Goal: Task Accomplishment & Management: Use online tool/utility

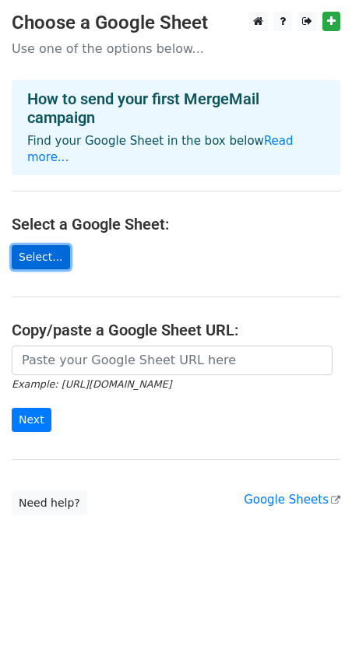
click at [52, 245] on link "Select..." at bounding box center [41, 257] width 58 height 24
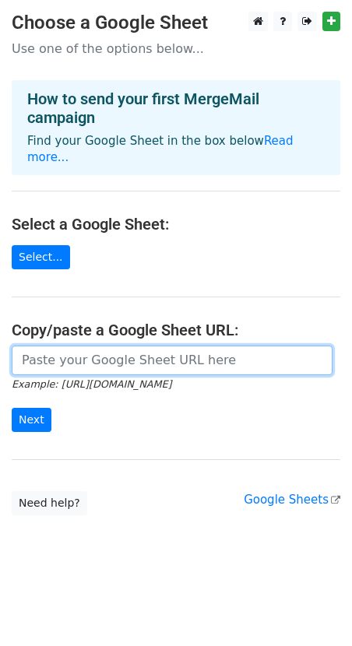
click at [170, 345] on input "url" at bounding box center [172, 360] width 320 height 30
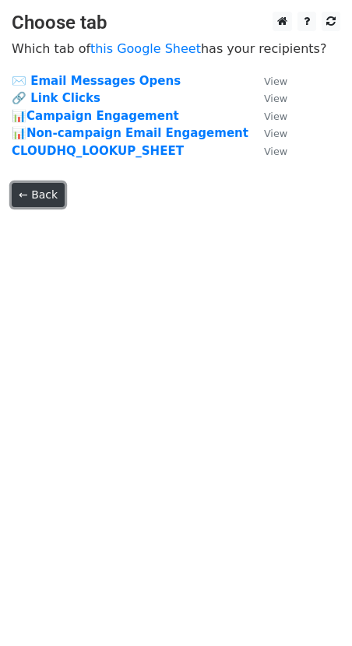
click at [47, 197] on link "← Back" at bounding box center [38, 195] width 53 height 24
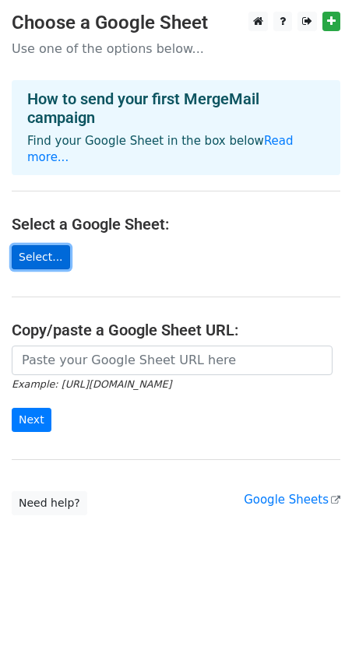
click at [50, 245] on link "Select..." at bounding box center [41, 257] width 58 height 24
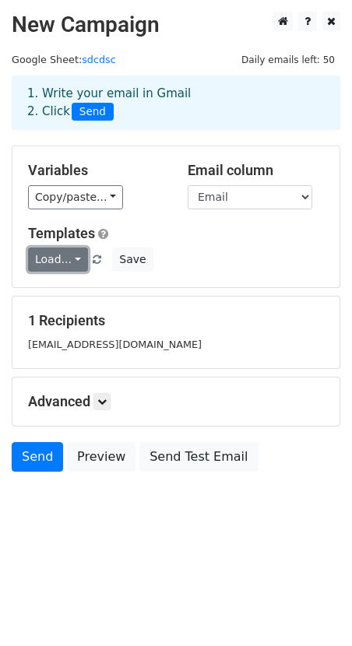
click at [54, 261] on link "Load..." at bounding box center [58, 259] width 60 height 24
click at [240, 243] on div "Templates Load... No templates saved Save" at bounding box center [175, 248] width 319 height 47
click at [121, 341] on small "[EMAIL_ADDRESS][DOMAIN_NAME]" at bounding box center [114, 344] width 173 height 12
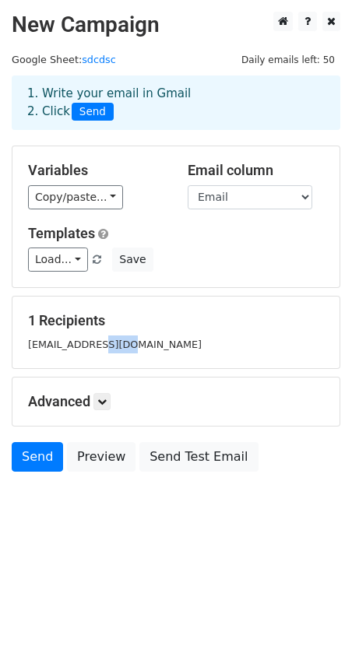
click at [121, 341] on small "[EMAIL_ADDRESS][DOMAIN_NAME]" at bounding box center [114, 344] width 173 height 12
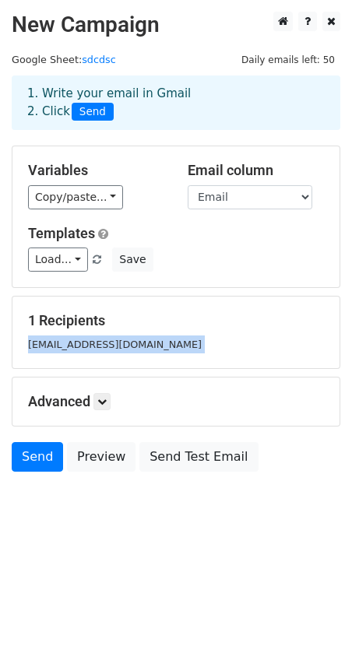
click at [121, 341] on small "[EMAIL_ADDRESS][DOMAIN_NAME]" at bounding box center [114, 344] width 173 height 12
click at [108, 395] on link at bounding box center [101, 401] width 17 height 17
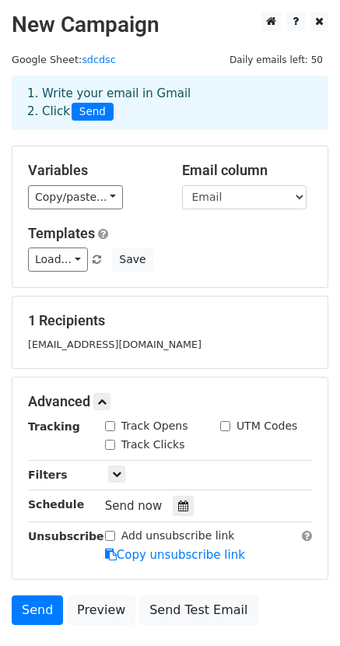
click at [165, 441] on label "Track Clicks" at bounding box center [153, 444] width 64 height 16
click at [115, 441] on input "Track Clicks" at bounding box center [110, 444] width 10 height 10
checkbox input "true"
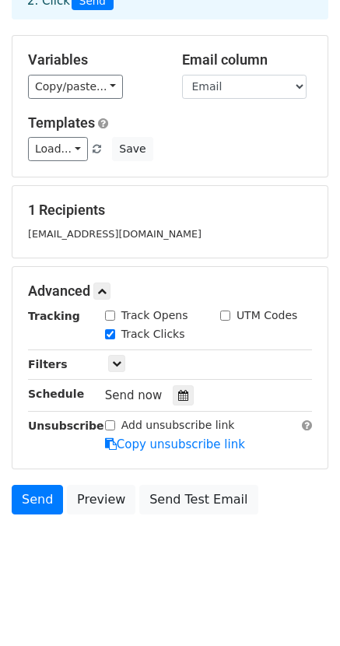
scroll to position [112, 0]
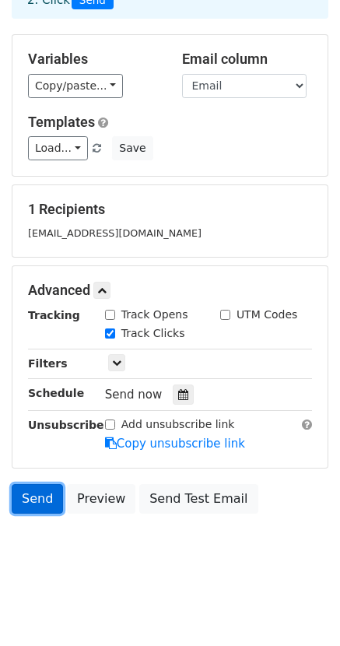
click at [49, 506] on link "Send" at bounding box center [37, 499] width 51 height 30
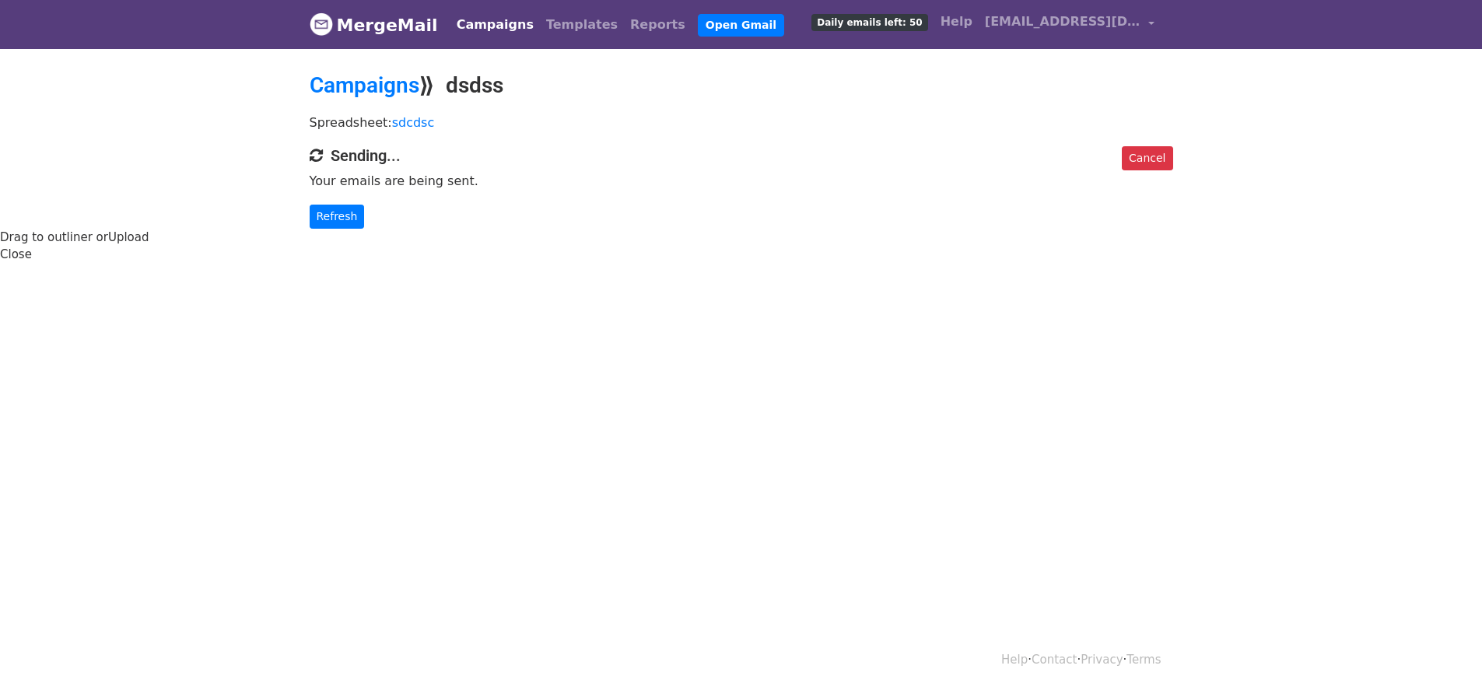
click at [361, 359] on html "MergeMail Campaigns Templates Reports Open Gmail Daily emails left: 50 Help [EM…" at bounding box center [741, 345] width 1482 height 690
click at [1168, 161] on link "Cancel" at bounding box center [1147, 158] width 51 height 24
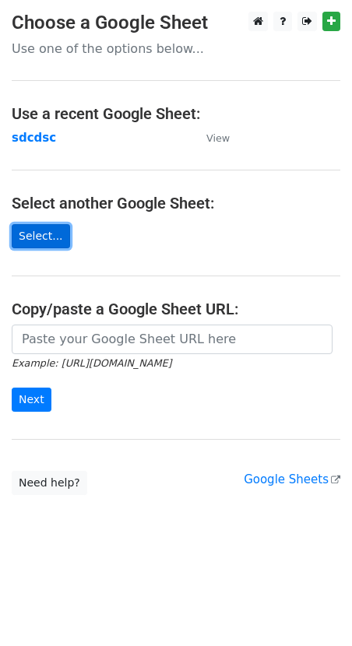
click at [52, 238] on link "Select..." at bounding box center [41, 236] width 58 height 24
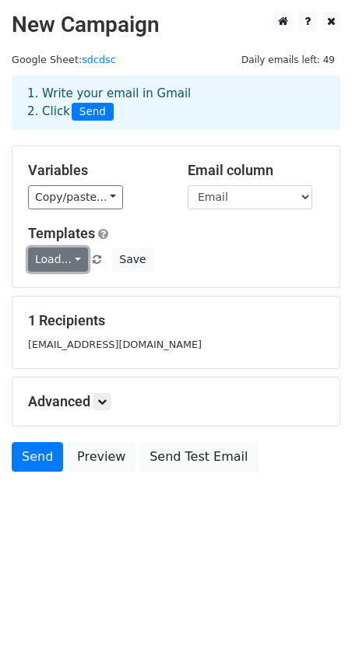
click at [61, 258] on link "Load..." at bounding box center [58, 259] width 60 height 24
click at [103, 397] on icon at bounding box center [101, 401] width 9 height 9
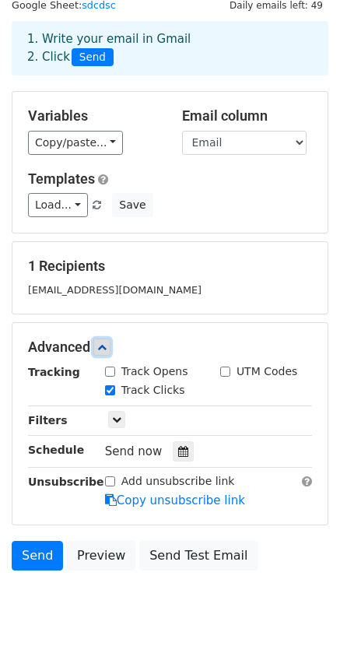
scroll to position [112, 0]
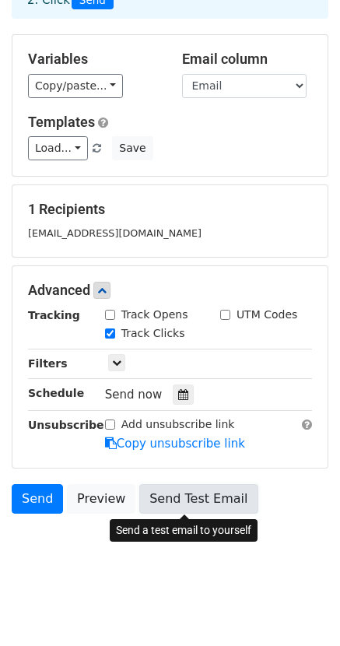
click at [194, 494] on link "Send Test Email" at bounding box center [198, 499] width 118 height 30
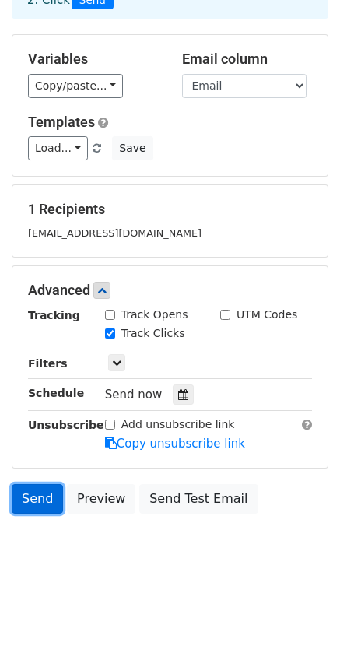
click at [29, 500] on link "Send" at bounding box center [37, 499] width 51 height 30
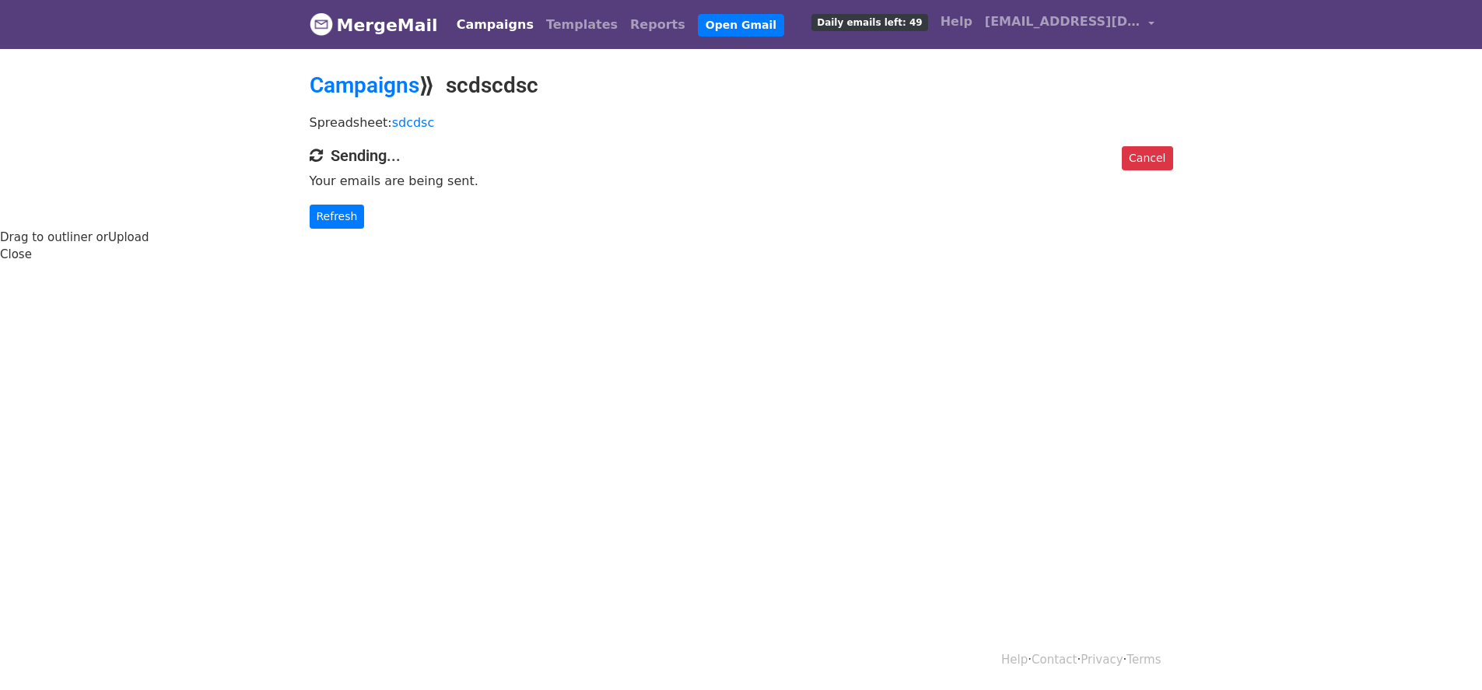
click at [318, 378] on html "MergeMail Campaigns Templates Reports Open Gmail Daily emails left: 49 Help mal…" at bounding box center [741, 345] width 1482 height 690
